Goal: Information Seeking & Learning: Understand process/instructions

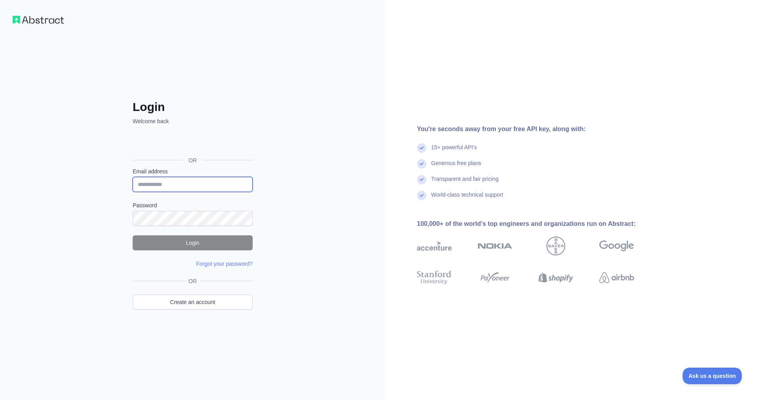
type input "**********"
click at [199, 244] on button "Login" at bounding box center [193, 242] width 120 height 15
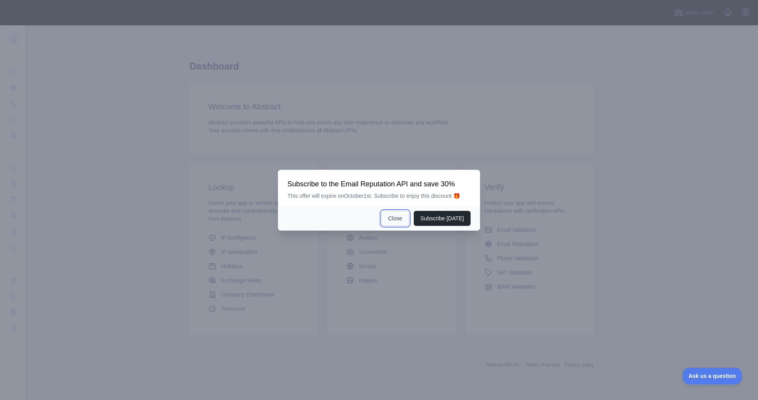
click at [399, 218] on button "Close" at bounding box center [395, 218] width 28 height 15
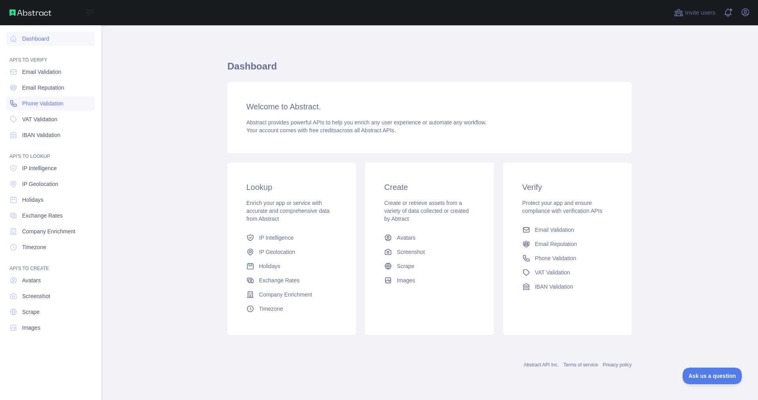
click at [66, 103] on link "Phone Validation" at bounding box center [50, 103] width 88 height 14
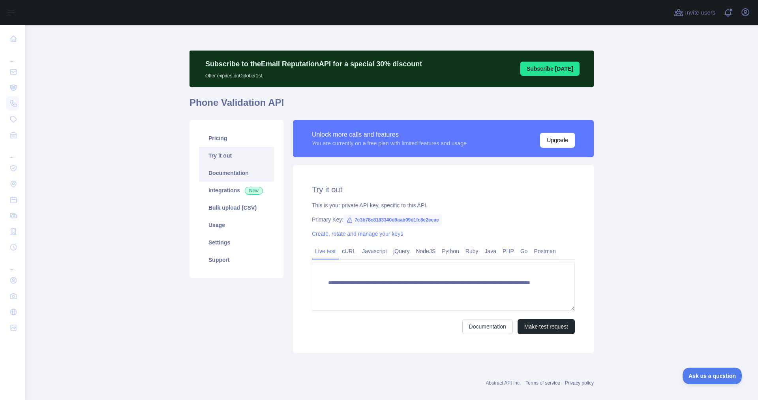
click at [218, 175] on link "Documentation" at bounding box center [236, 172] width 75 height 17
click at [237, 227] on link "Usage" at bounding box center [236, 224] width 75 height 17
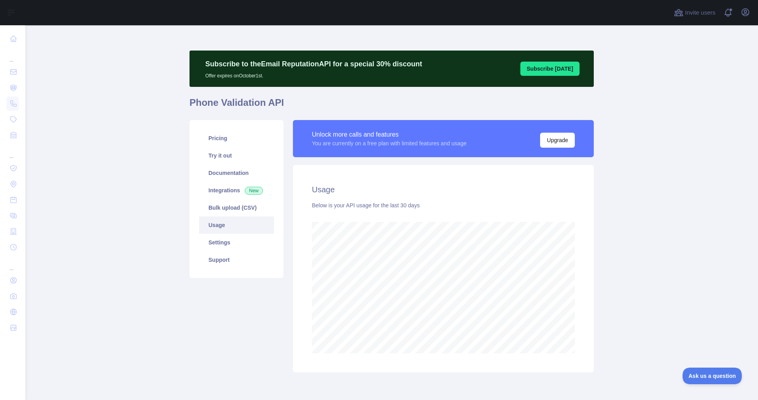
scroll to position [375, 727]
